Goal: Task Accomplishment & Management: Complete application form

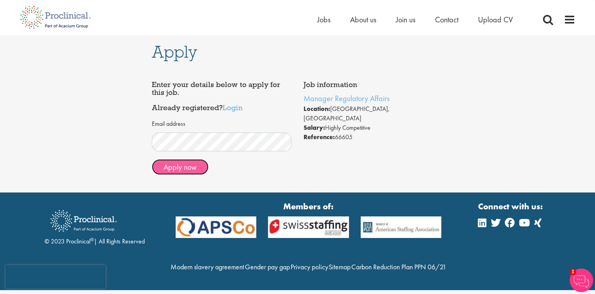
click at [187, 169] on button "Apply now" at bounding box center [180, 167] width 57 height 16
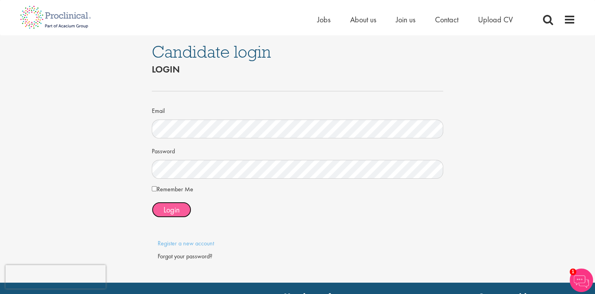
click at [171, 208] on span "Login" at bounding box center [172, 209] width 16 height 10
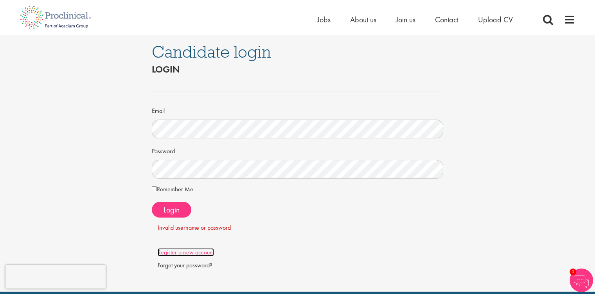
click at [197, 250] on link "Register a new account" at bounding box center [186, 252] width 56 height 8
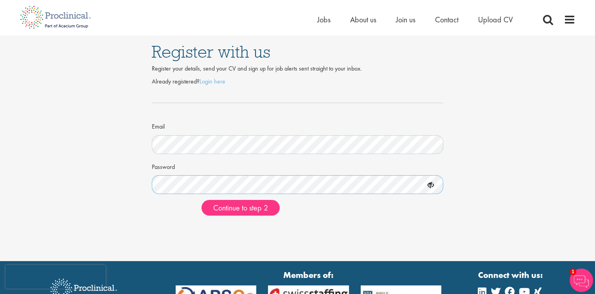
click at [202, 200] on button "Continue to step 2" at bounding box center [241, 208] width 78 height 16
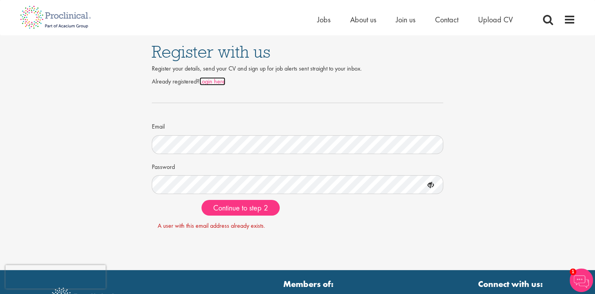
click at [210, 81] on link "Login here" at bounding box center [213, 81] width 26 height 8
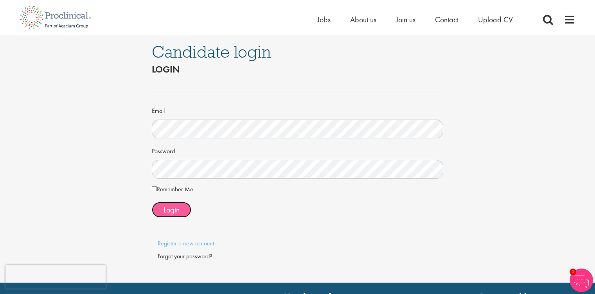
click at [177, 209] on span "Login" at bounding box center [172, 209] width 16 height 10
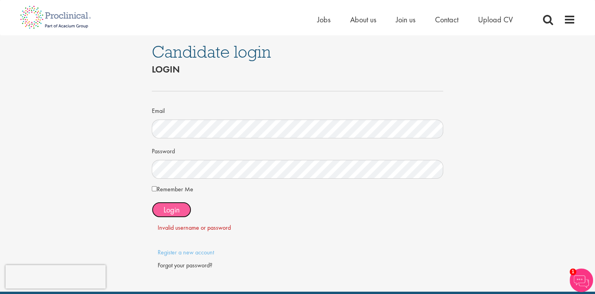
click at [167, 207] on span "Login" at bounding box center [172, 209] width 16 height 10
click at [150, 168] on div "Candidate login Login Email Password Remember Me" at bounding box center [298, 163] width 304 height 256
click at [181, 209] on button "Login" at bounding box center [172, 210] width 40 height 16
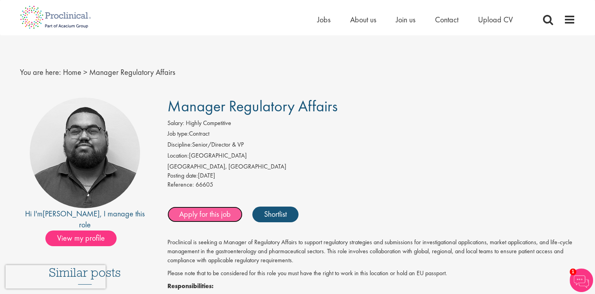
click at [205, 215] on link "Apply for this job" at bounding box center [204, 214] width 75 height 16
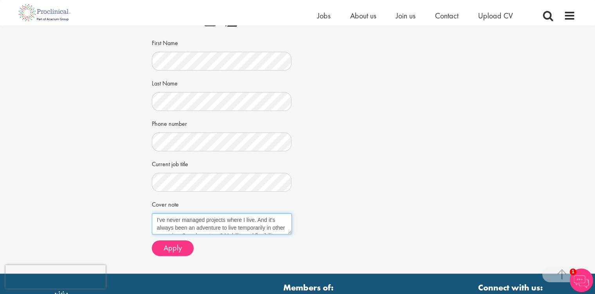
scroll to position [16, 0]
drag, startPoint x: 156, startPoint y: 218, endPoint x: 260, endPoint y: 236, distance: 105.9
click at [260, 236] on form "Choose an existing CV CV_EN-GK_062025_adapted.pdf" at bounding box center [222, 91] width 128 height 330
click at [260, 225] on textarea "I've never managed projects where I live. And it's always been an adventure to …" at bounding box center [222, 223] width 140 height 21
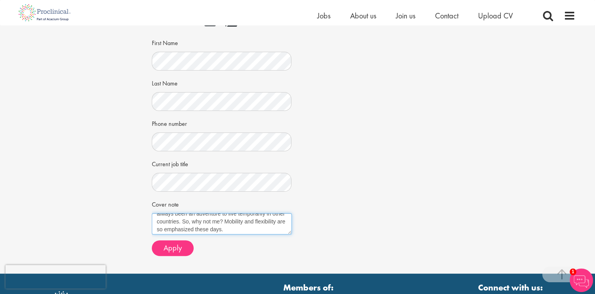
scroll to position [16, 0]
drag, startPoint x: 155, startPoint y: 218, endPoint x: 266, endPoint y: 234, distance: 111.9
click at [266, 234] on form "Choose an existing CV CV_EN-GK_062025_adapted.pdf" at bounding box center [222, 91] width 128 height 330
click at [197, 225] on textarea "I've never managed projects where I live. And it's always been an adventure to …" at bounding box center [222, 223] width 140 height 21
drag, startPoint x: 196, startPoint y: 220, endPoint x: 258, endPoint y: 228, distance: 63.2
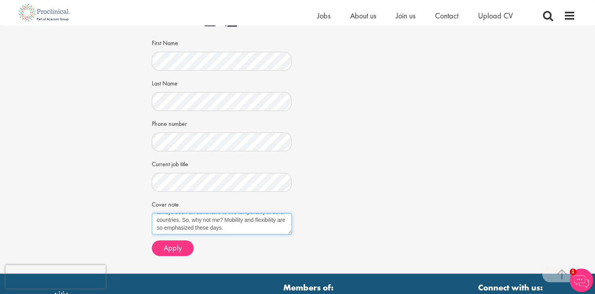
click at [258, 228] on textarea "I've never managed projects where I live. And it's always been an adventure to …" at bounding box center [222, 223] width 140 height 21
click at [259, 229] on textarea "I've never managed projects where I live. And it's always been an adventure to …" at bounding box center [222, 223] width 140 height 21
drag, startPoint x: 157, startPoint y: 217, endPoint x: 197, endPoint y: 220, distance: 40.4
click at [197, 220] on textarea "I've never managed projects where I live. And it's always been an adventure to …" at bounding box center [222, 223] width 140 height 21
paste textarea "I am a highly skilled person in Regulatory Affairs, from drug development to li…"
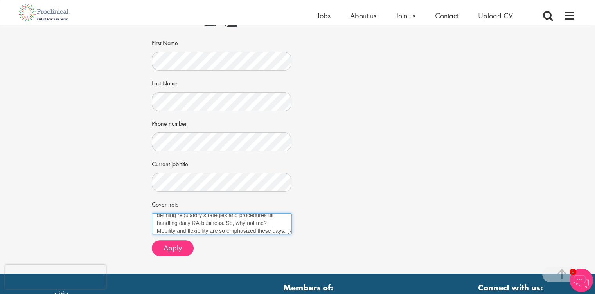
scroll to position [31, 0]
type textarea "I am a highly skilled person in Regulatory Affairs, from drug development to li…"
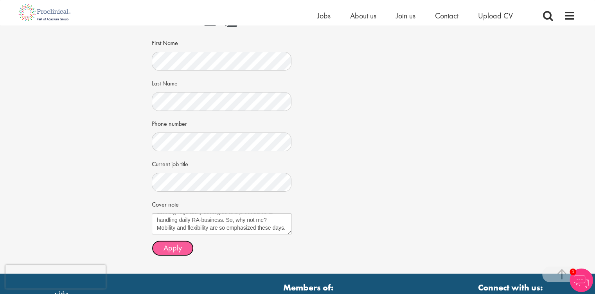
click at [174, 248] on span "Apply" at bounding box center [173, 247] width 18 height 10
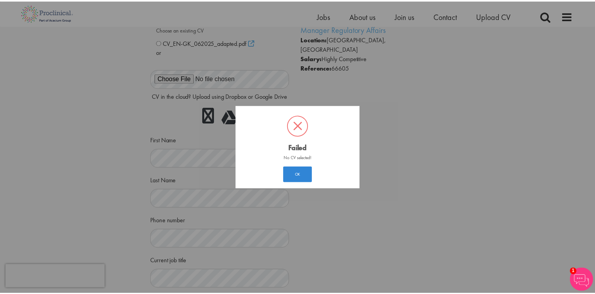
scroll to position [4, 0]
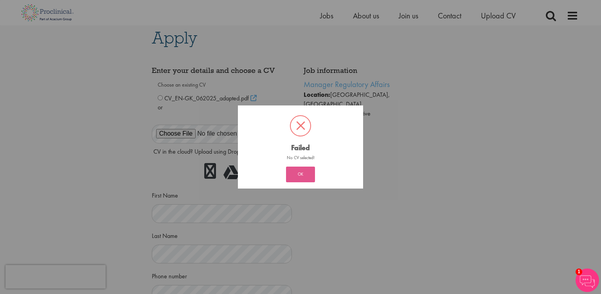
click at [305, 173] on button "OK" at bounding box center [300, 174] width 29 height 16
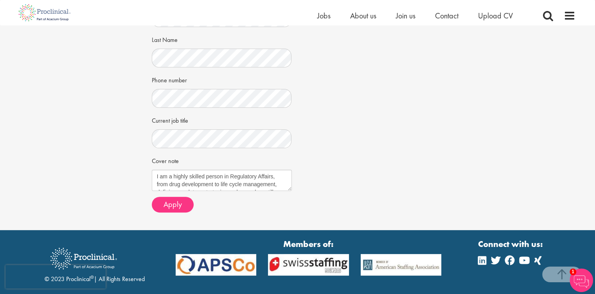
scroll to position [250, 0]
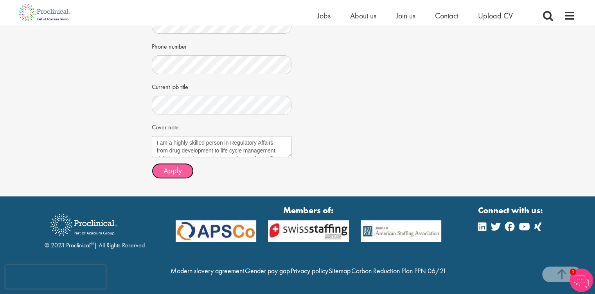
click at [179, 165] on span "Apply" at bounding box center [173, 170] width 18 height 10
